Goal: Information Seeking & Learning: Compare options

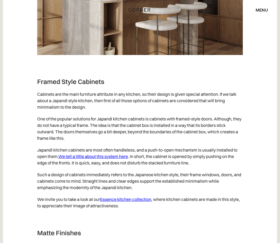
scroll to position [2054, 0]
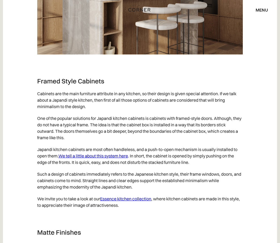
click at [138, 202] on link "Essence kitchen collection" at bounding box center [125, 198] width 51 height 5
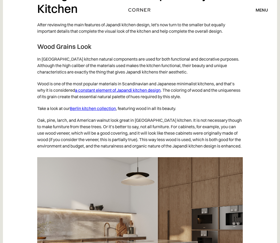
scroll to position [1807, 0]
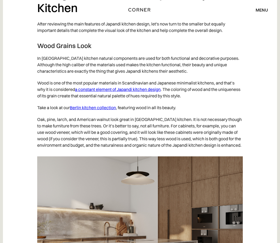
click at [100, 110] on link "Berlin kitchen collection" at bounding box center [93, 107] width 46 height 5
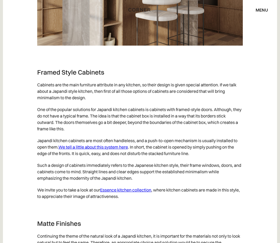
scroll to position [2063, 0]
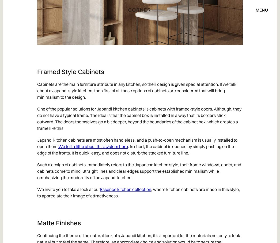
click at [107, 149] on link "We tell a little about this system here" at bounding box center [93, 146] width 70 height 5
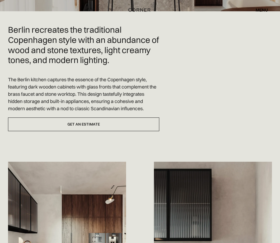
scroll to position [149, 0]
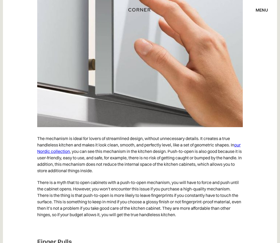
scroll to position [760, 0]
click at [66, 151] on link "our Nordic collection" at bounding box center [139, 148] width 204 height 12
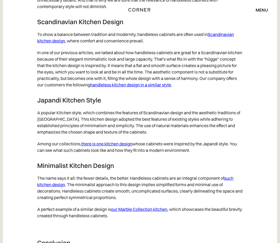
scroll to position [2684, 0]
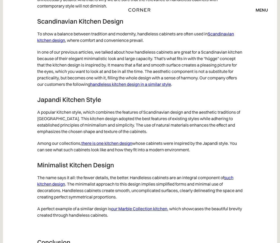
click at [118, 146] on link "there is one kitchen design" at bounding box center [106, 142] width 51 height 5
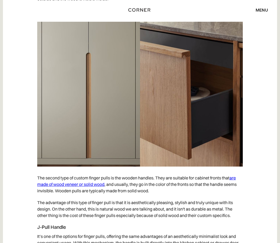
scroll to position [1500, 0]
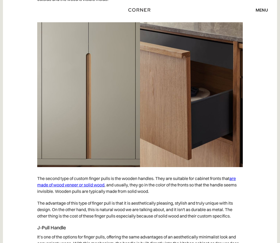
click at [70, 183] on link "are made of wood veneer or solid wood" at bounding box center [136, 182] width 199 height 12
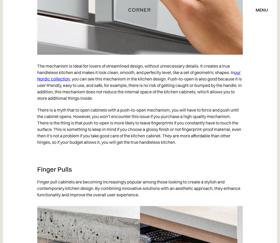
scroll to position [832, 0]
click at [64, 77] on link "our Nordic collection" at bounding box center [139, 76] width 204 height 12
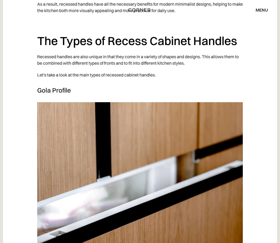
scroll to position [780, 0]
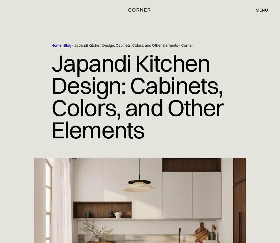
click at [265, 9] on div "menu" at bounding box center [262, 10] width 12 height 4
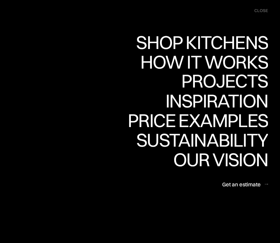
click at [247, 78] on div "Projects" at bounding box center [224, 80] width 87 height 19
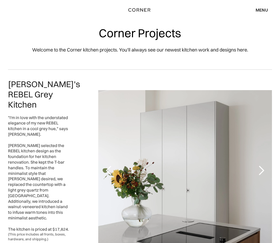
click at [260, 165] on div "next slide" at bounding box center [261, 170] width 11 height 11
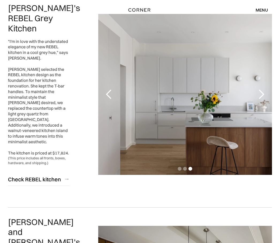
scroll to position [76, 0]
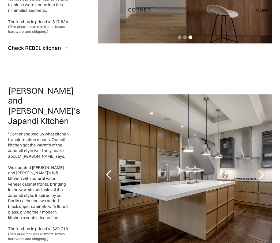
click at [265, 170] on div "next slide" at bounding box center [261, 175] width 11 height 11
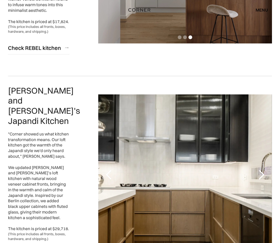
click at [260, 169] on div "next slide" at bounding box center [261, 174] width 11 height 11
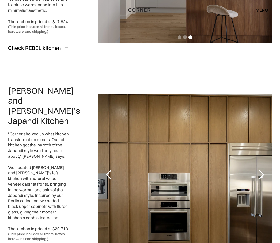
click at [261, 169] on div "next slide" at bounding box center [261, 174] width 11 height 11
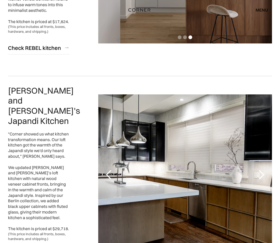
click at [267, 169] on div "next slide" at bounding box center [261, 174] width 11 height 11
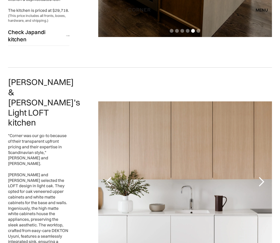
scroll to position [426, 0]
click at [263, 176] on div "next slide" at bounding box center [261, 181] width 11 height 11
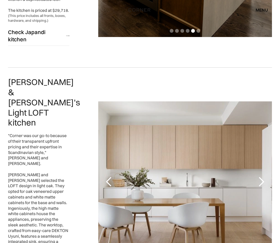
click at [262, 176] on div "next slide" at bounding box center [261, 181] width 11 height 11
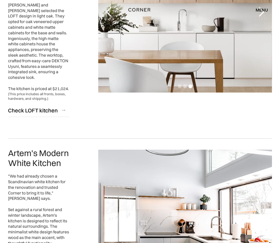
scroll to position [599, 0]
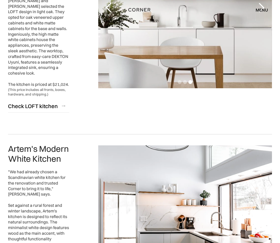
click at [262, 221] on div "next slide" at bounding box center [261, 226] width 11 height 11
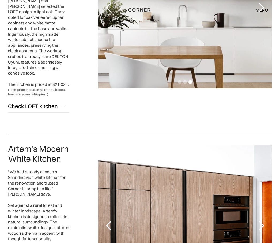
click at [264, 220] on div "next slide" at bounding box center [261, 225] width 11 height 11
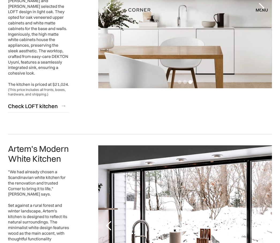
click at [261, 220] on div "next slide" at bounding box center [261, 225] width 11 height 11
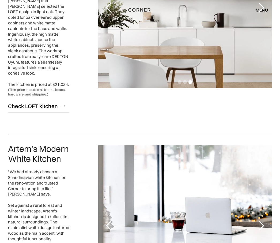
click at [108, 220] on div "previous slide" at bounding box center [109, 225] width 11 height 11
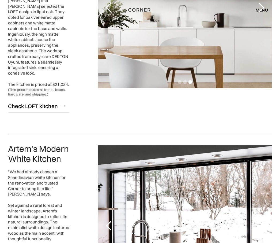
click at [271, 145] on div "next slide" at bounding box center [261, 225] width 21 height 161
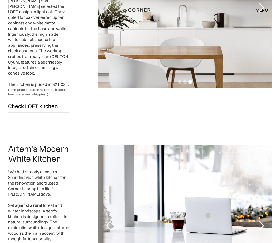
click at [269, 145] on div "next slide" at bounding box center [261, 225] width 21 height 161
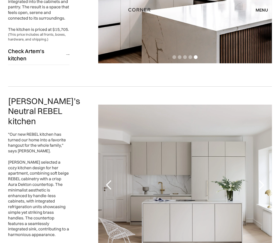
scroll to position [843, 0]
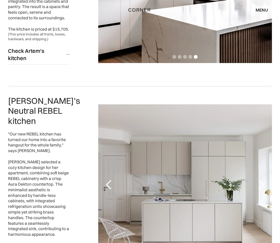
click at [263, 108] on div "next slide" at bounding box center [261, 184] width 21 height 161
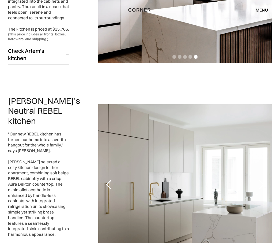
click at [261, 124] on div "next slide" at bounding box center [261, 184] width 21 height 161
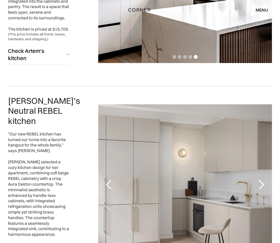
click at [264, 108] on div "next slide" at bounding box center [261, 184] width 21 height 161
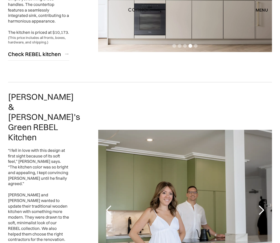
scroll to position [1056, 0]
click at [264, 205] on div "next slide" at bounding box center [261, 210] width 11 height 11
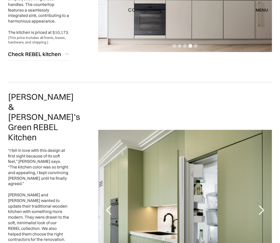
click at [262, 205] on div "next slide" at bounding box center [261, 210] width 11 height 11
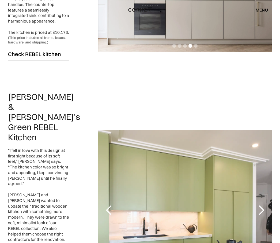
click at [268, 130] on div "next slide" at bounding box center [261, 210] width 21 height 161
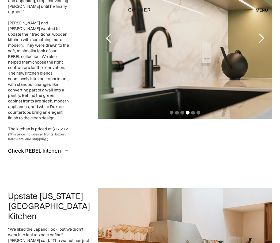
scroll to position [1229, 0]
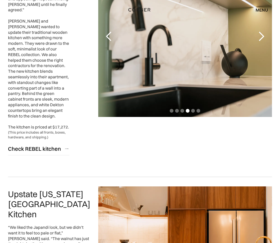
scroll to position [1230, 0]
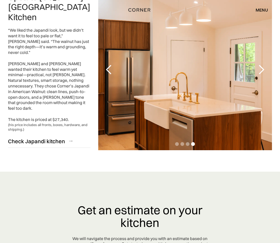
scroll to position [1431, 0]
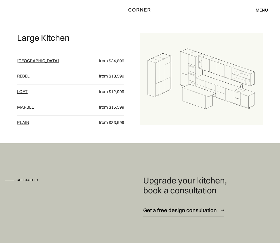
scroll to position [613, 0]
click at [29, 125] on link "plain" at bounding box center [23, 122] width 12 height 5
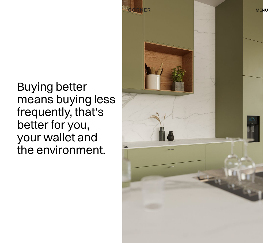
scroll to position [632, 0]
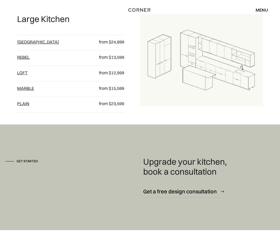
click at [27, 45] on link "Berlin" at bounding box center [38, 41] width 42 height 5
click at [30, 60] on link "Rebel" at bounding box center [23, 56] width 13 height 5
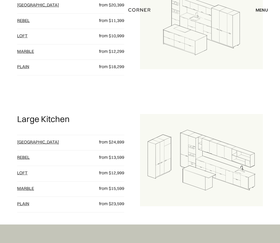
scroll to position [538, 0]
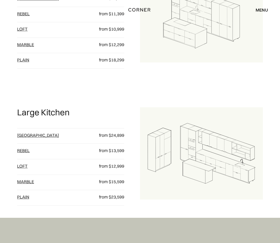
click at [26, 169] on link "loft" at bounding box center [22, 166] width 10 height 5
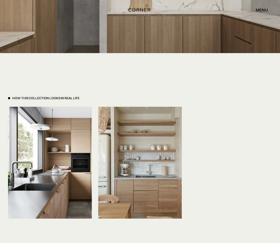
scroll to position [1053, 0]
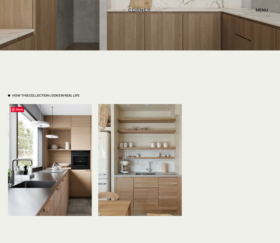
click at [68, 123] on img at bounding box center [50, 160] width 84 height 112
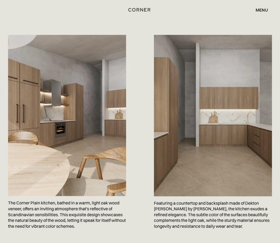
scroll to position [488, 0]
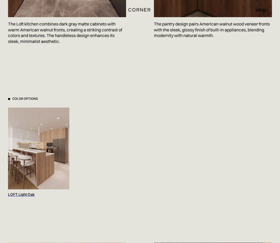
scroll to position [459, 0]
click at [33, 166] on img at bounding box center [38, 149] width 61 height 82
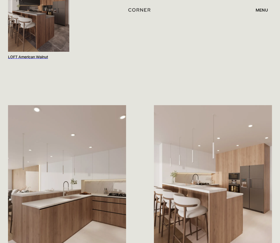
scroll to position [589, 0]
